Goal: Check status: Check status

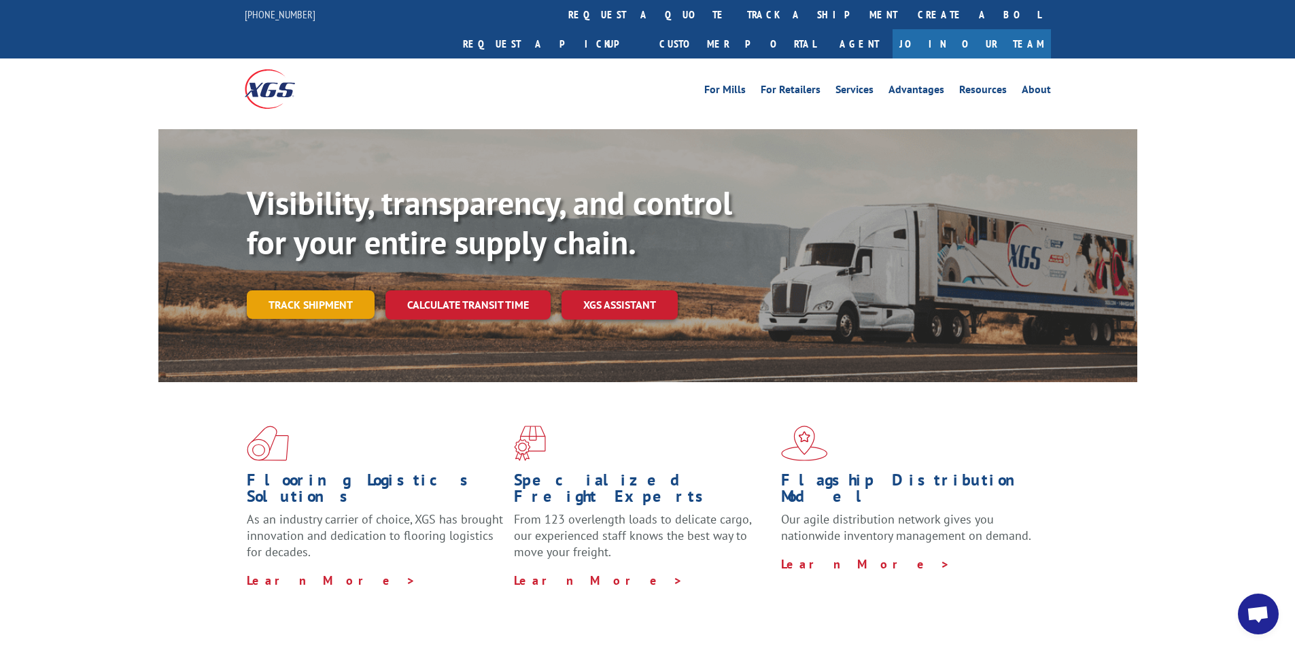
click at [271, 290] on link "Track shipment" at bounding box center [311, 304] width 128 height 29
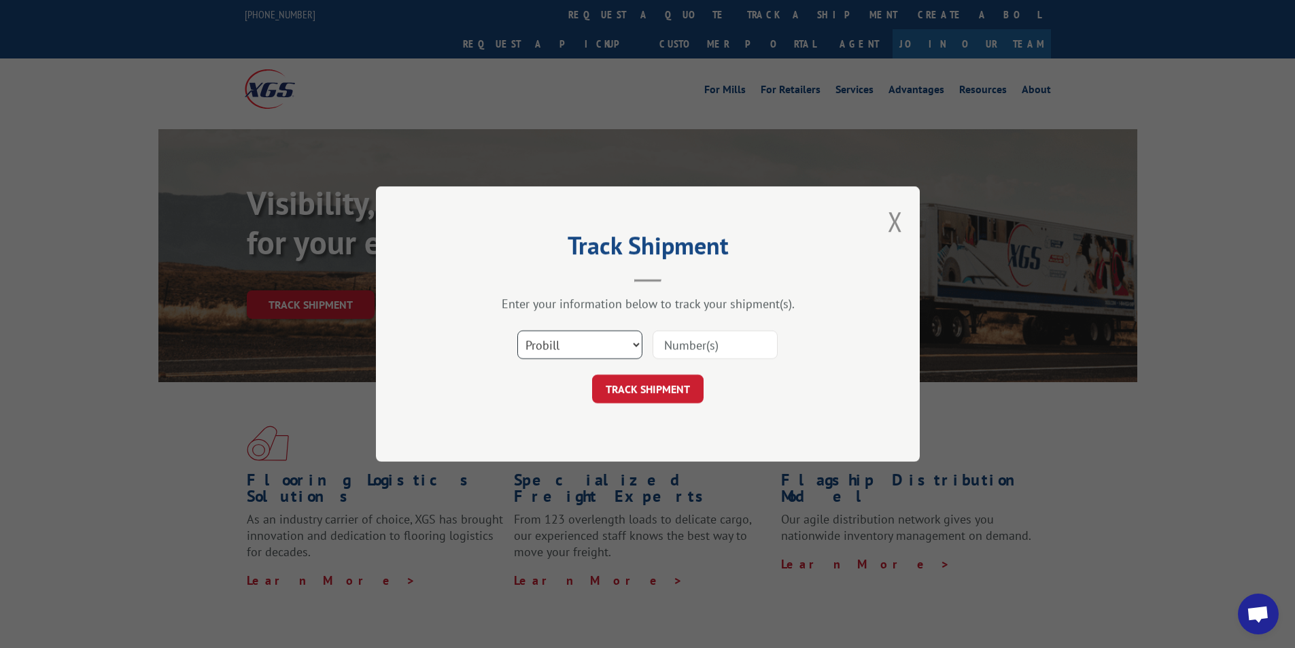
click at [573, 343] on select "Select category... Probill BOL PO" at bounding box center [579, 344] width 125 height 29
select select "bol"
click at [517, 330] on select "Select category... Probill BOL PO" at bounding box center [579, 344] width 125 height 29
click at [699, 341] on input at bounding box center [714, 344] width 125 height 29
drag, startPoint x: 728, startPoint y: 339, endPoint x: 704, endPoint y: 343, distance: 24.0
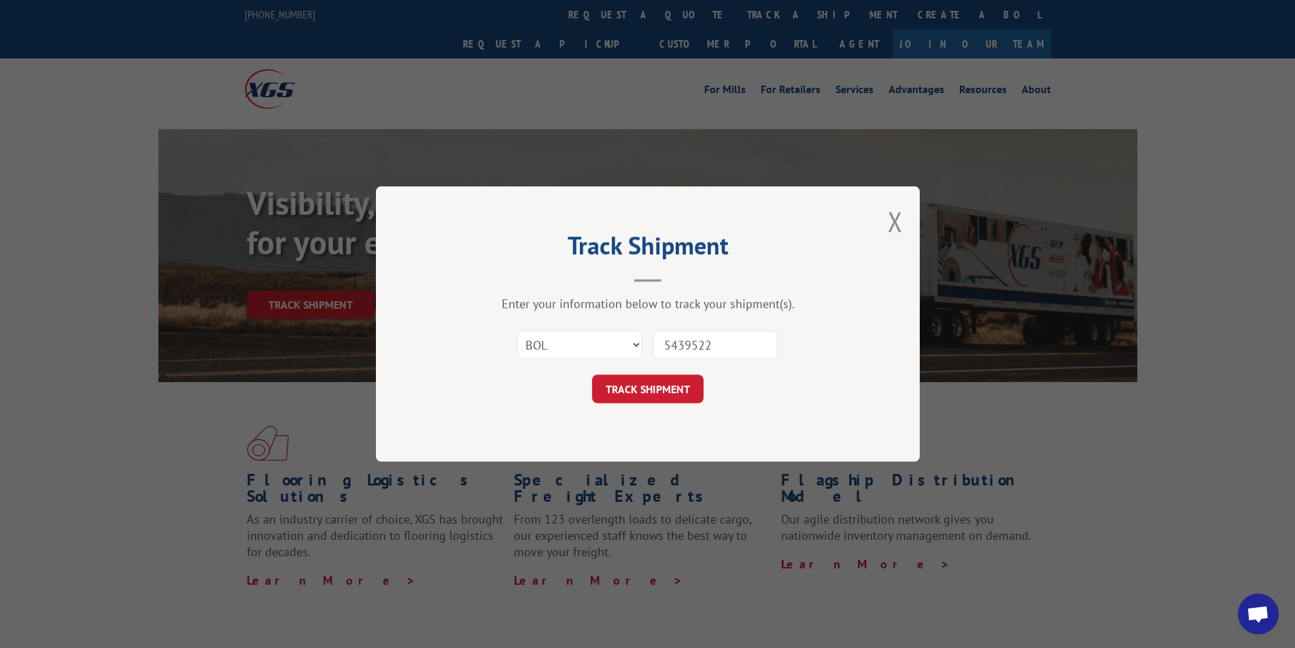
click at [704, 343] on input "5439522" at bounding box center [714, 344] width 125 height 29
type input "54395234"
click button "TRACK SHIPMENT" at bounding box center [647, 388] width 111 height 29
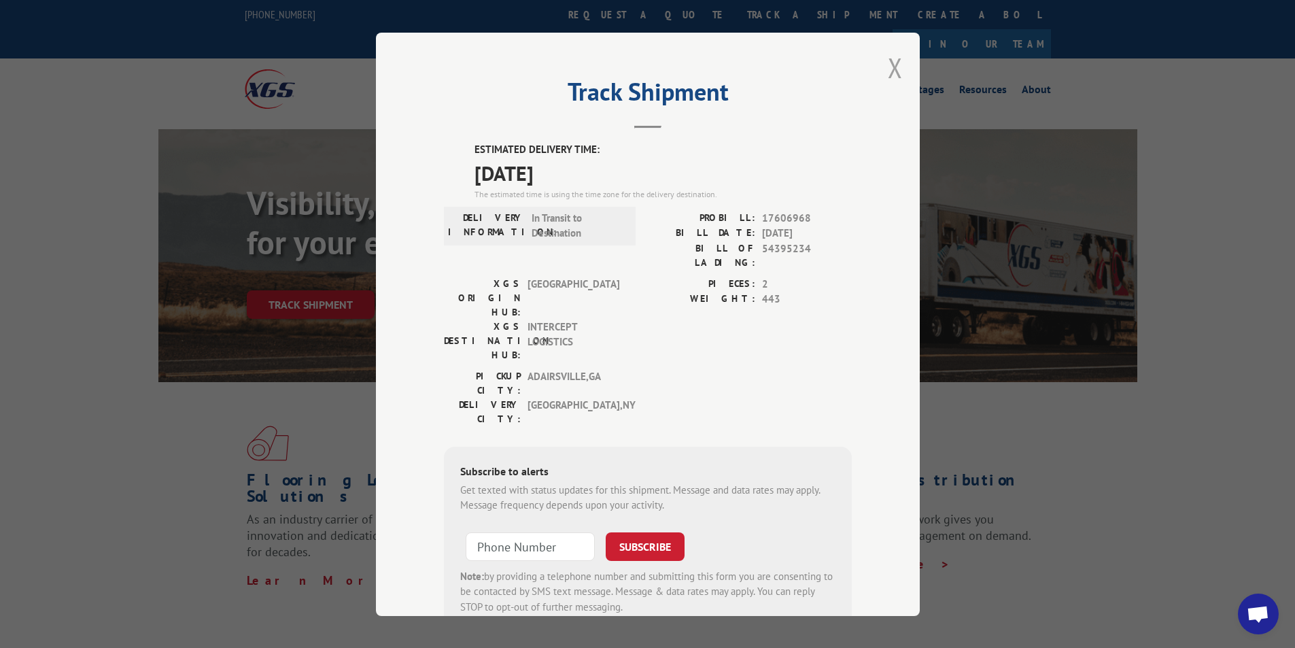
click at [888, 61] on button "Close modal" at bounding box center [895, 68] width 15 height 36
